Goal: Navigation & Orientation: Understand site structure

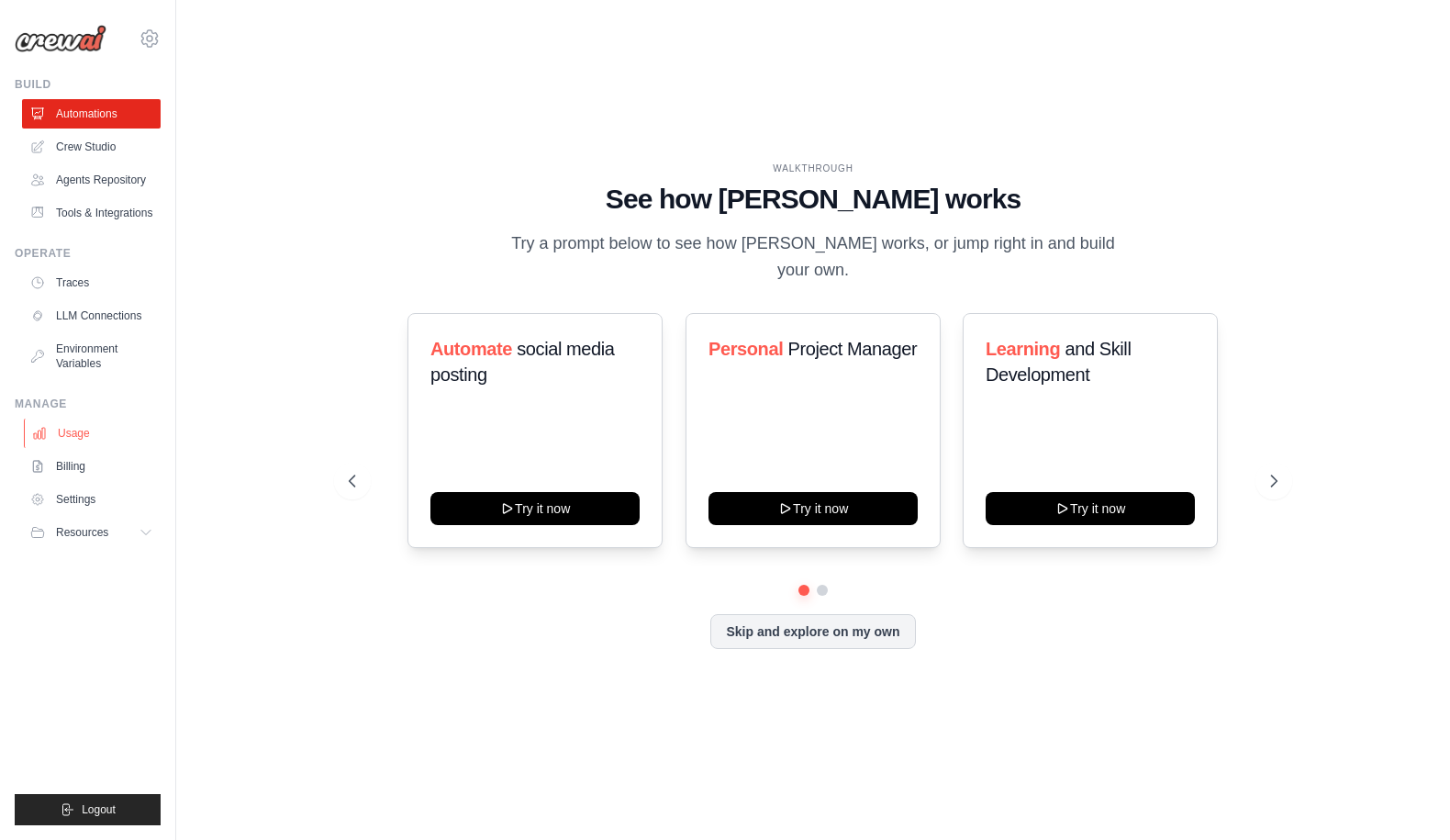
click at [89, 438] on link "Usage" at bounding box center [93, 432] width 139 height 29
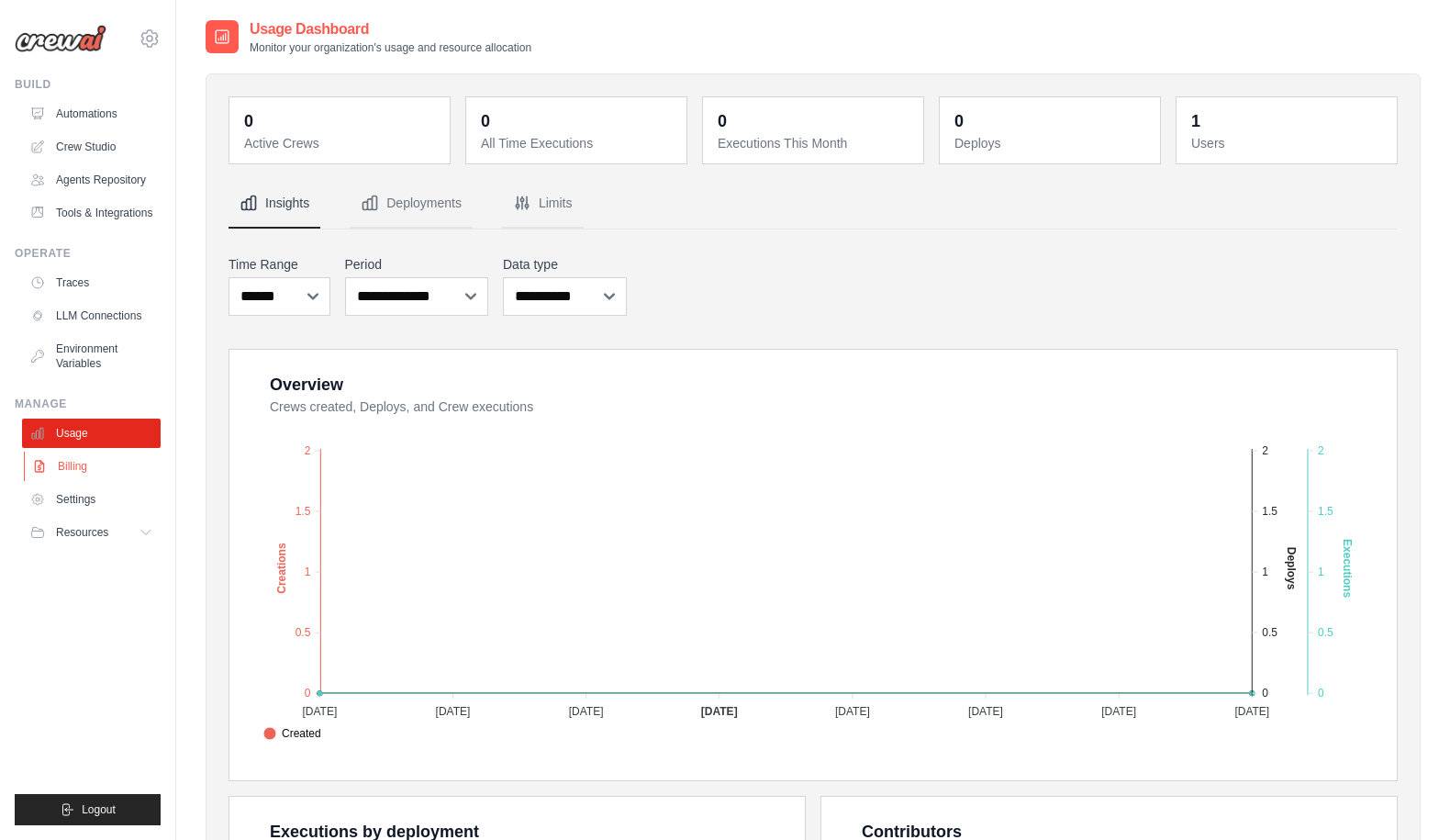
click at [72, 464] on link "Billing" at bounding box center [93, 465] width 139 height 29
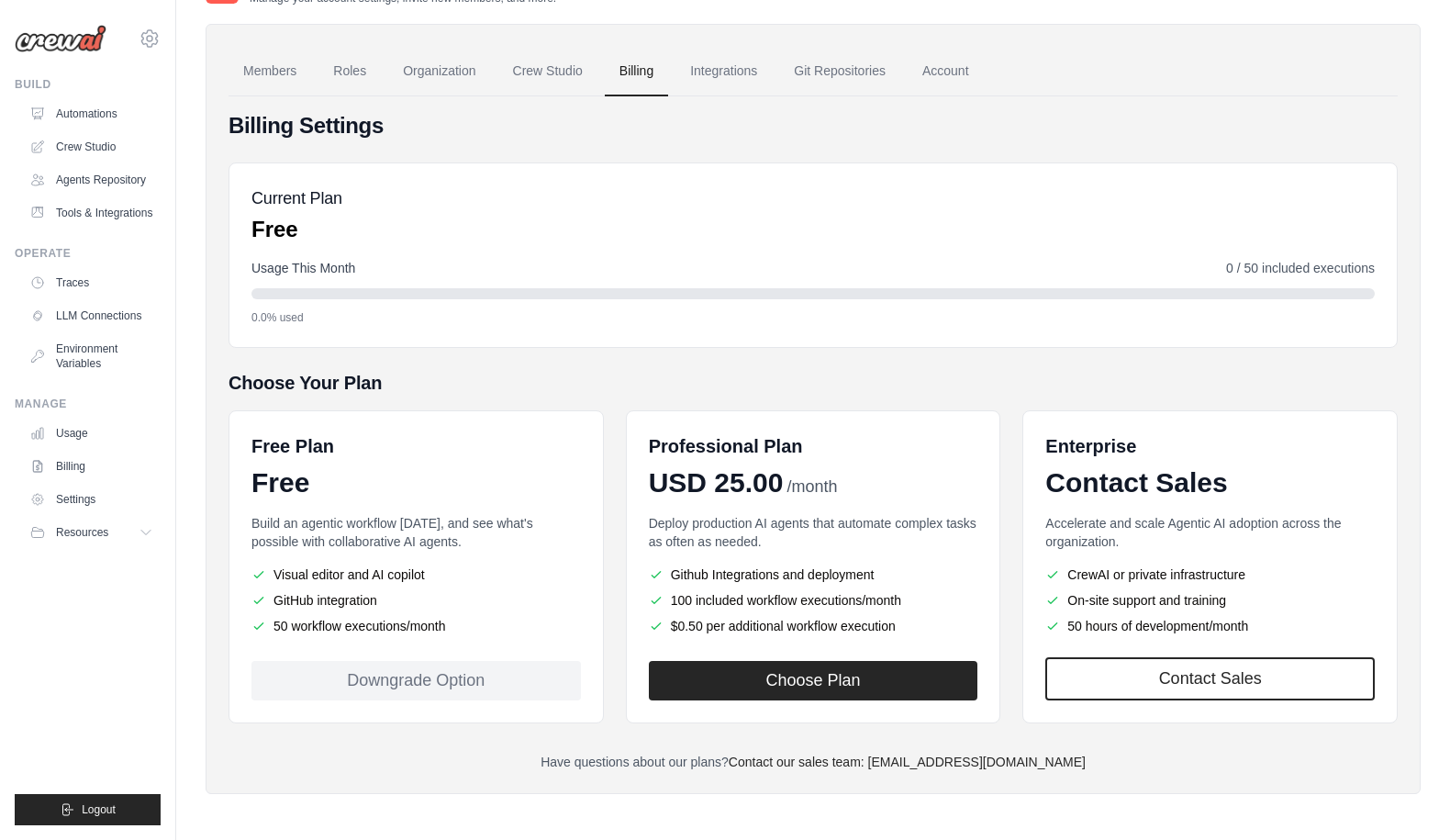
scroll to position [51, 0]
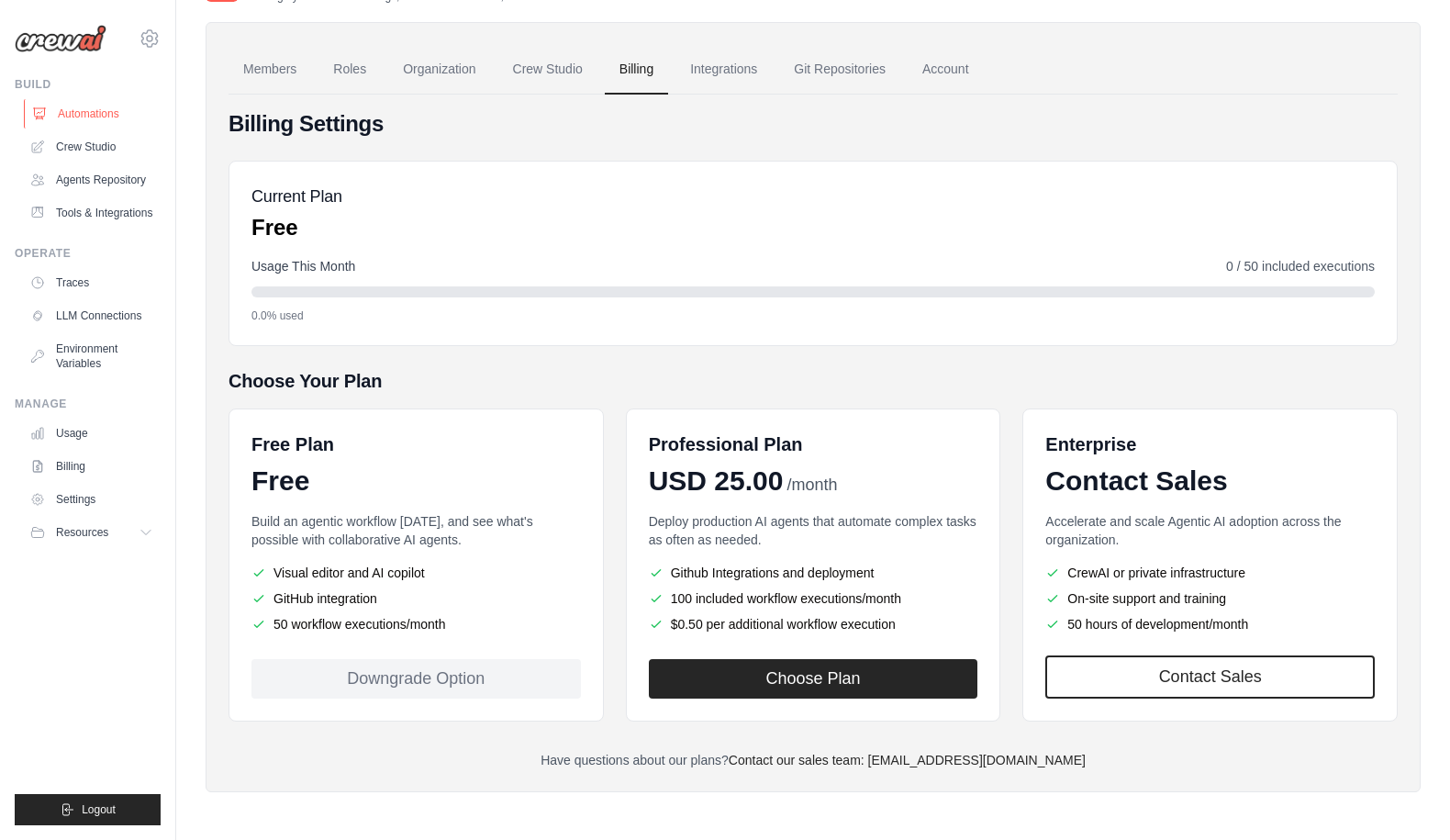
click at [84, 121] on link "Automations" at bounding box center [93, 113] width 139 height 29
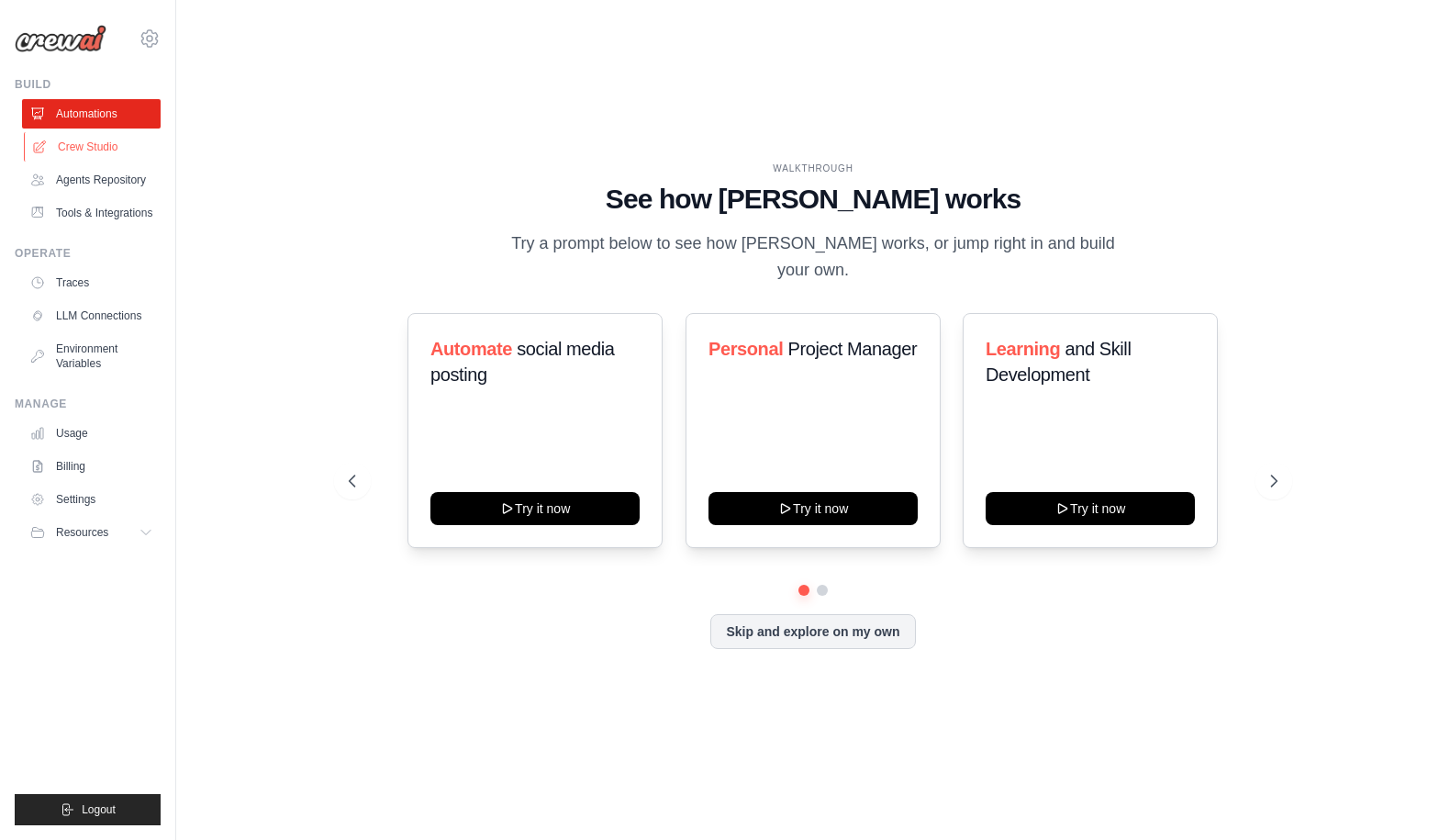
click at [84, 150] on link "Crew Studio" at bounding box center [93, 146] width 139 height 29
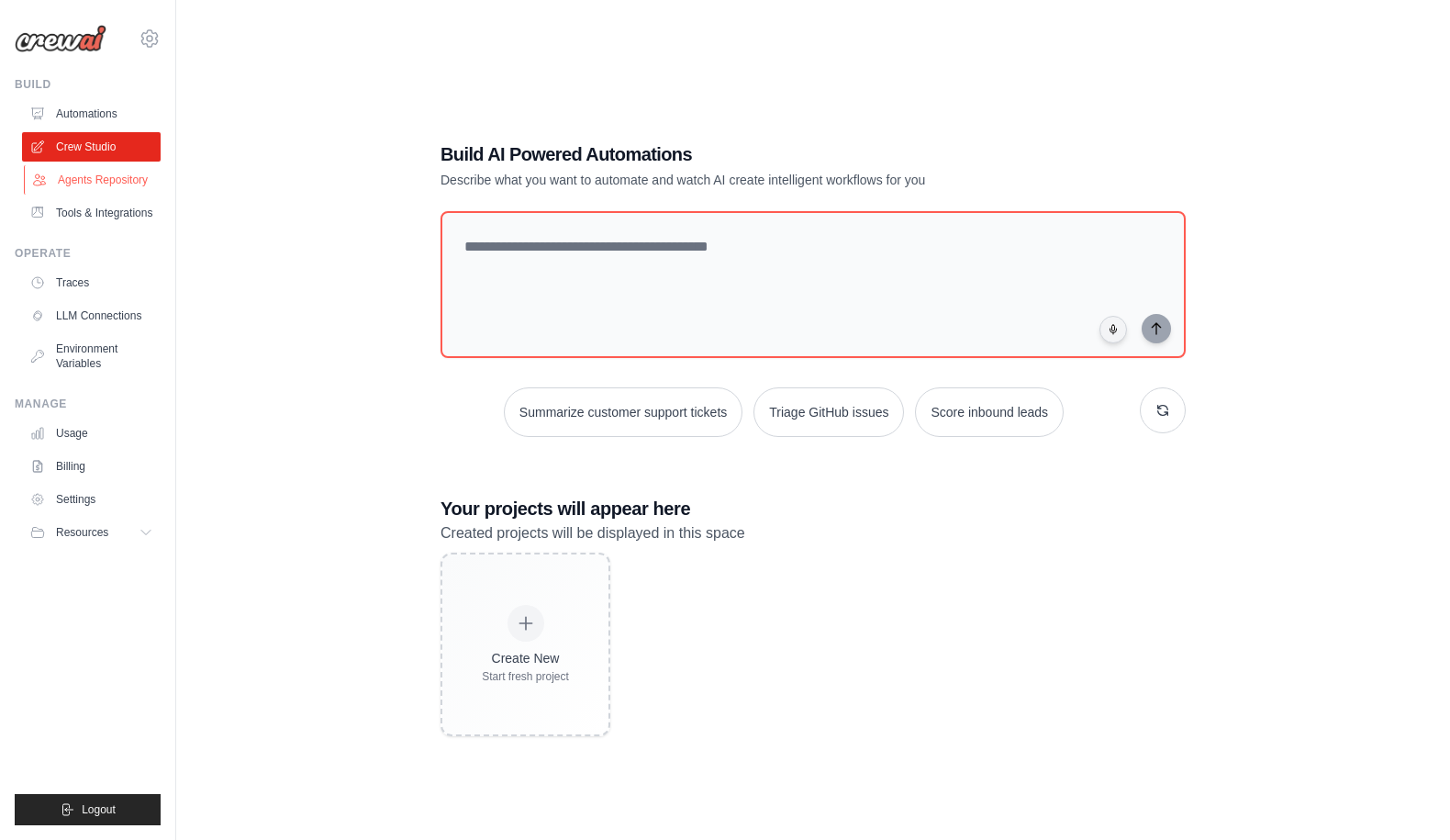
click at [84, 176] on link "Agents Repository" at bounding box center [93, 179] width 139 height 29
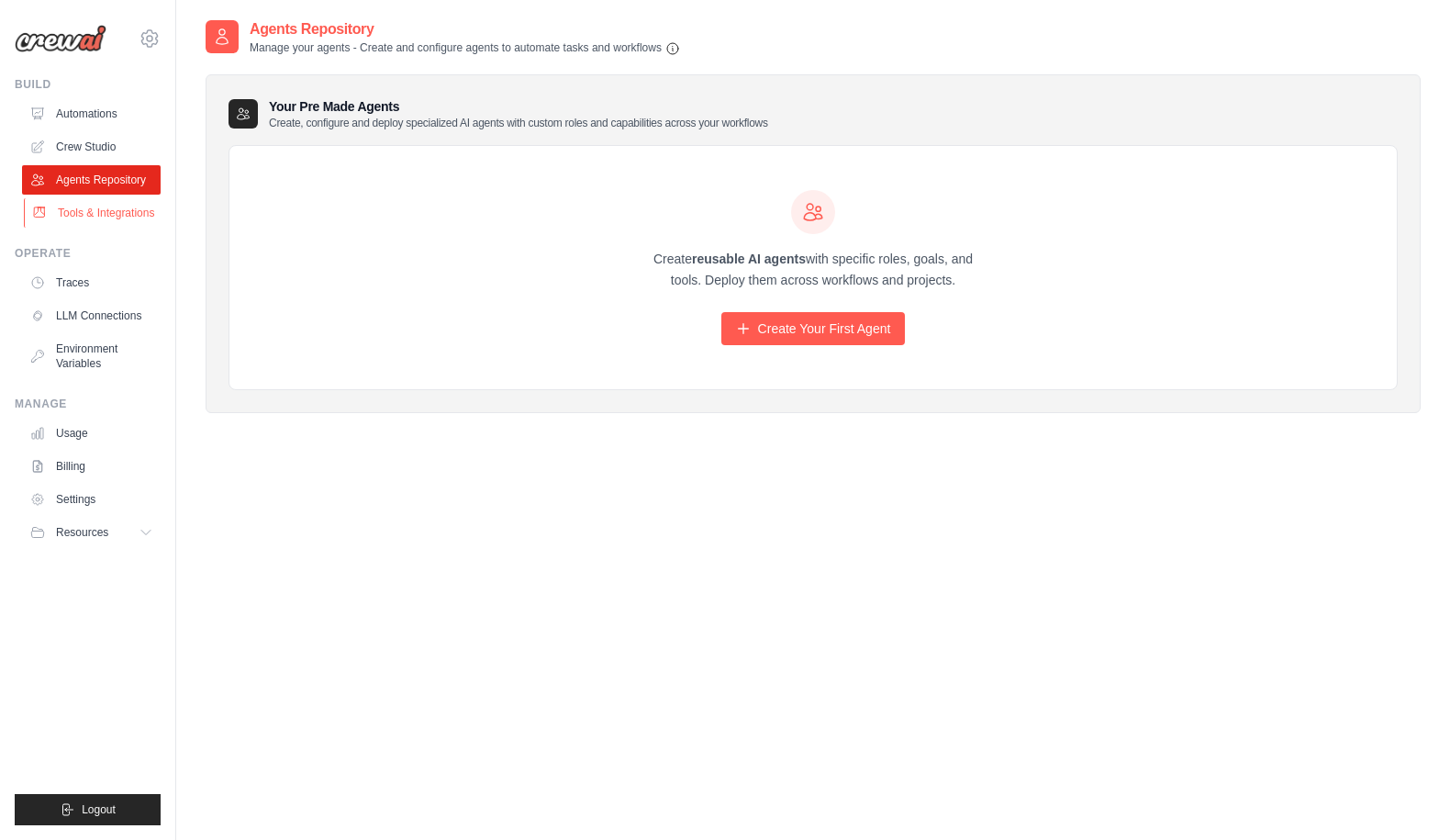
click at [81, 210] on link "Tools & Integrations" at bounding box center [93, 212] width 139 height 29
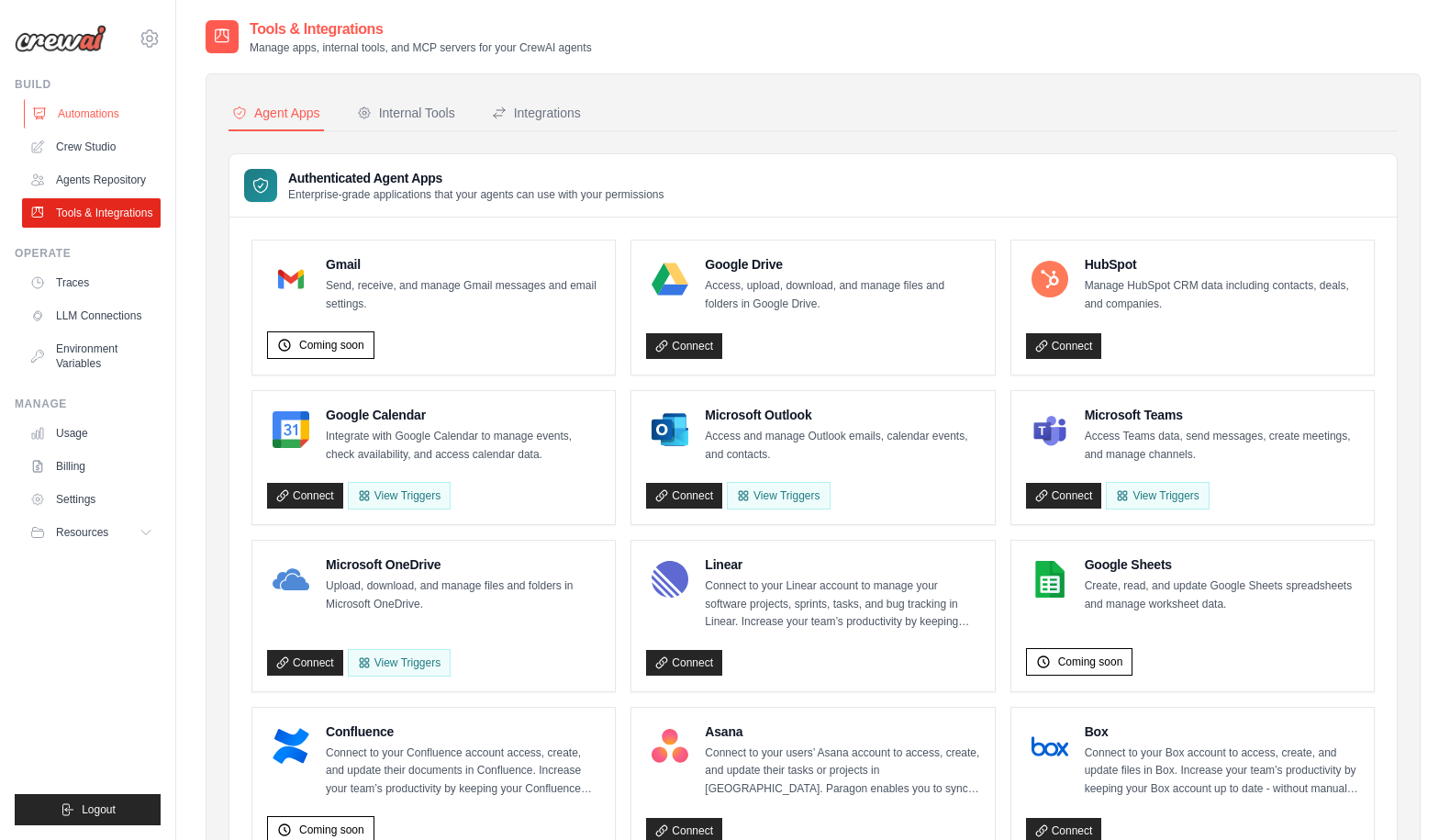
click at [101, 105] on link "Automations" at bounding box center [93, 113] width 139 height 29
